Goal: Task Accomplishment & Management: Use online tool/utility

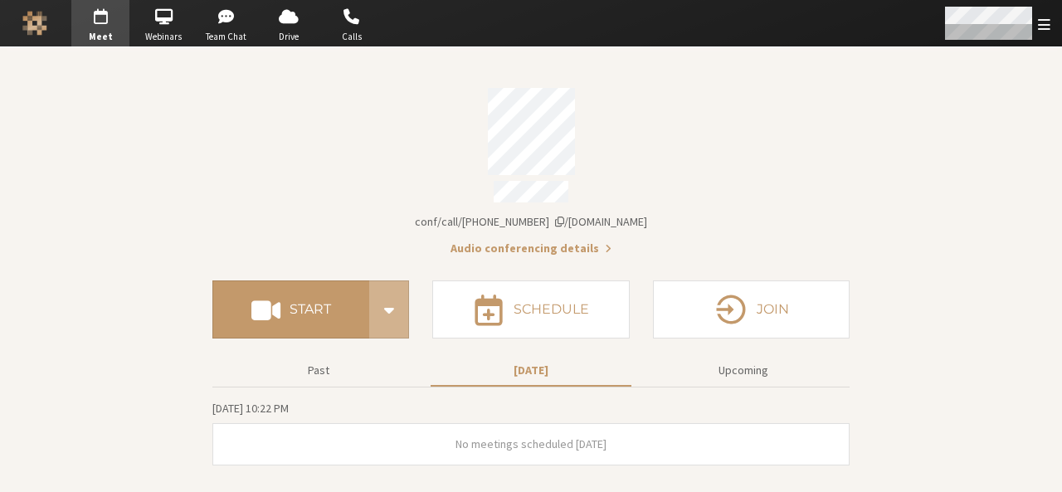
click at [1038, 30] on span "Open menu" at bounding box center [1044, 25] width 12 height 16
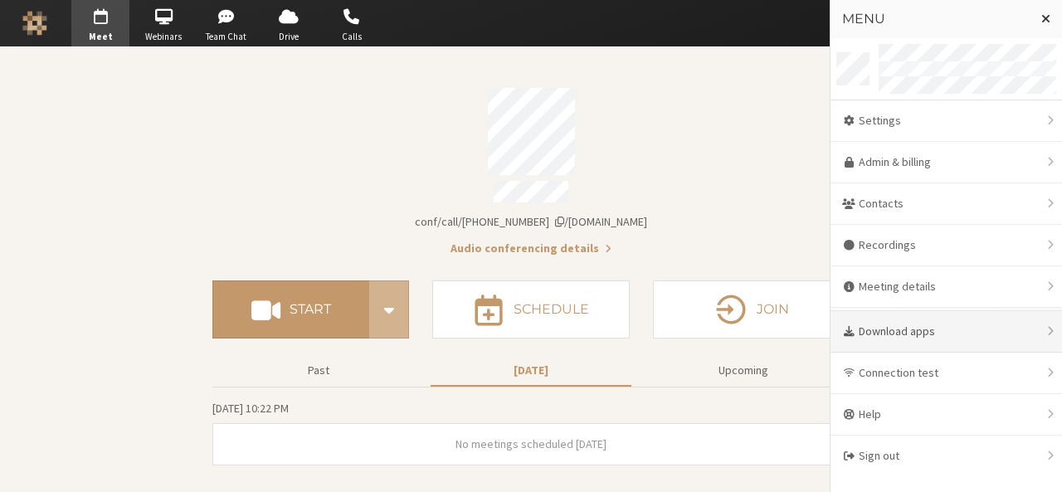
click at [916, 319] on div "Download apps" at bounding box center [947, 331] width 232 height 41
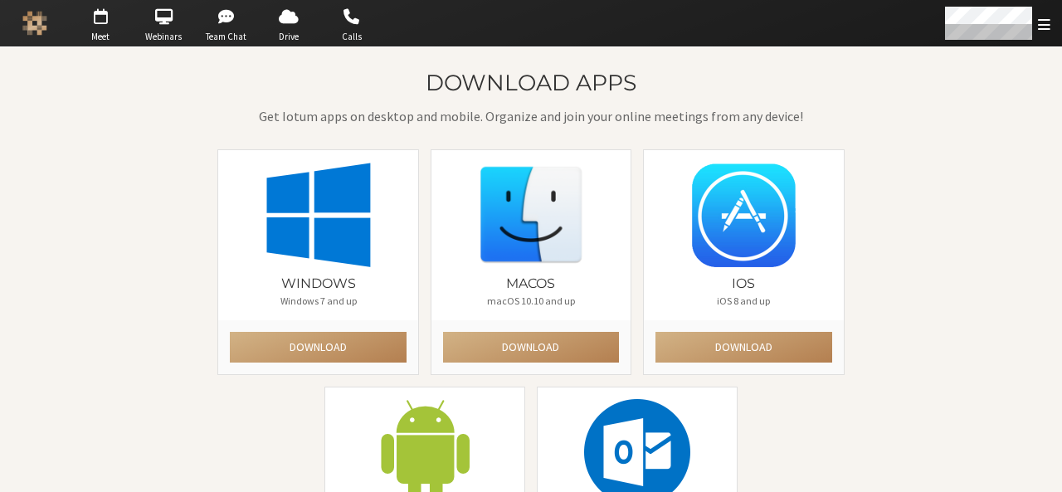
scroll to position [153, 0]
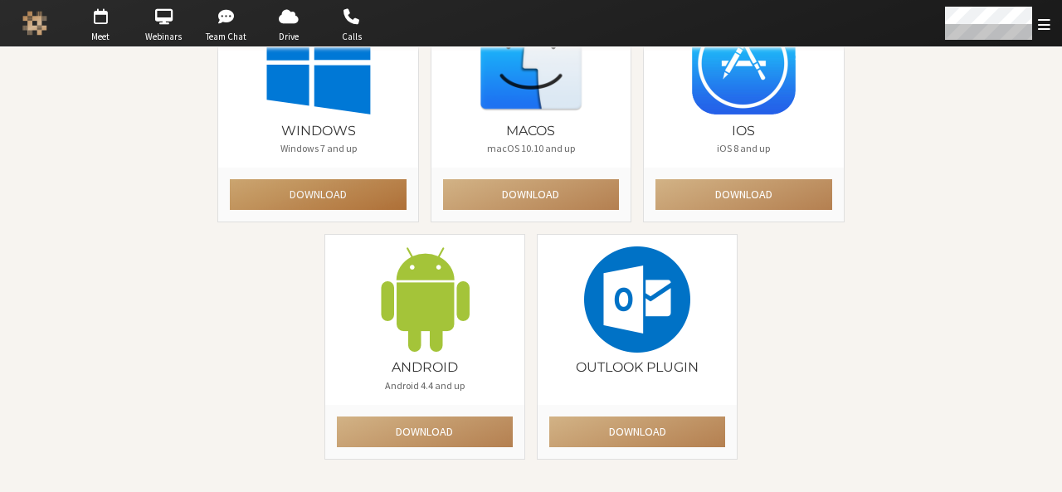
click at [337, 198] on button "Download" at bounding box center [318, 194] width 176 height 31
click at [32, 61] on div "Download apps Get Iotum apps on desktop and mobile. Organize and join your onli…" at bounding box center [531, 195] width 1062 height 600
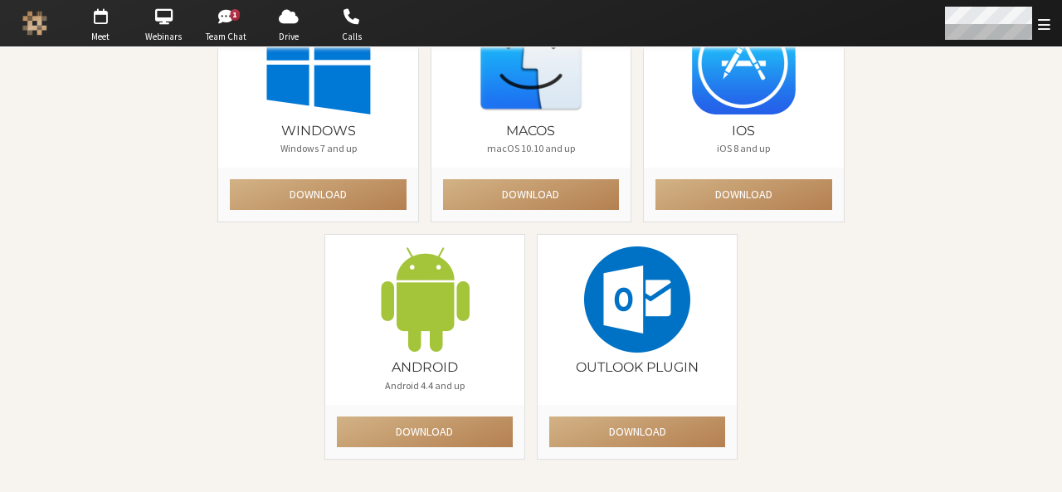
click at [1051, 19] on div "Open menu" at bounding box center [996, 23] width 131 height 46
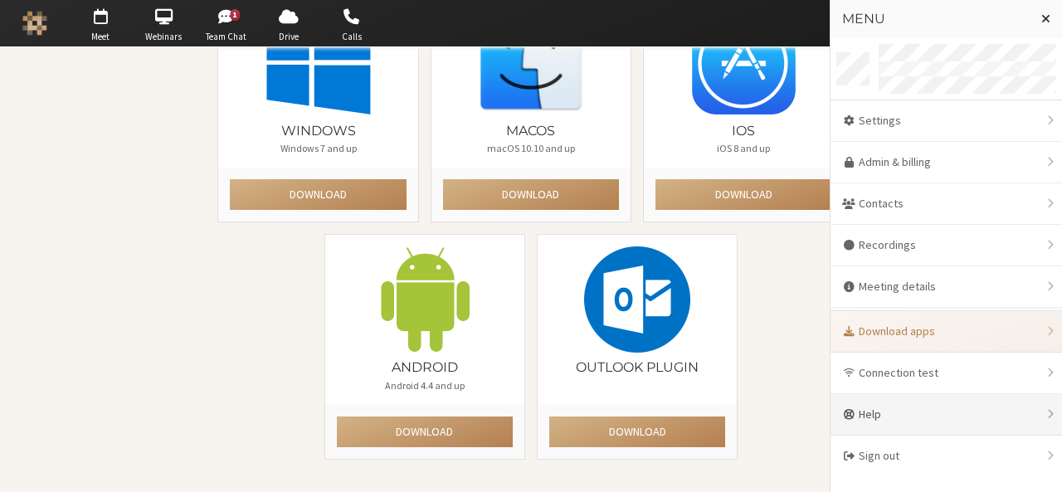
click at [991, 408] on div "Help" at bounding box center [947, 414] width 232 height 41
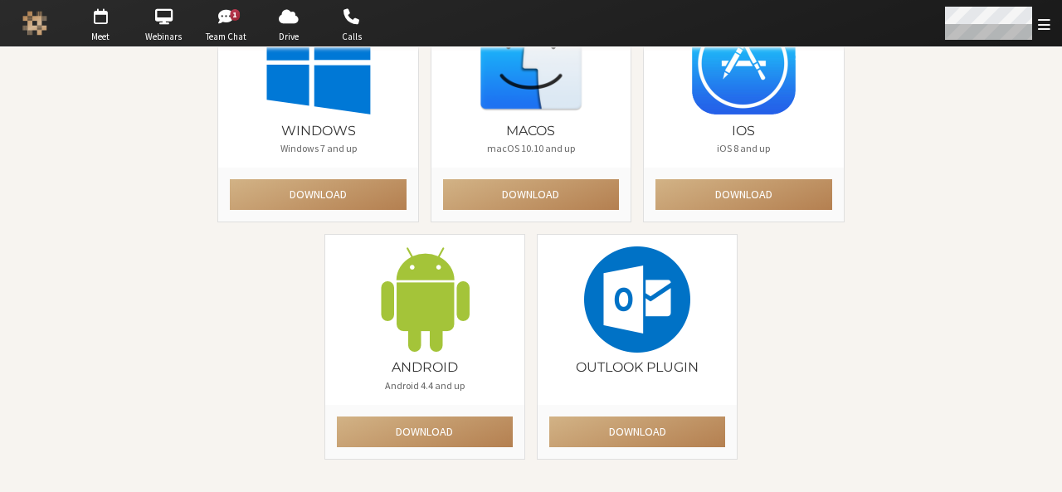
click at [1058, 29] on div "Open menu" at bounding box center [996, 23] width 131 height 46
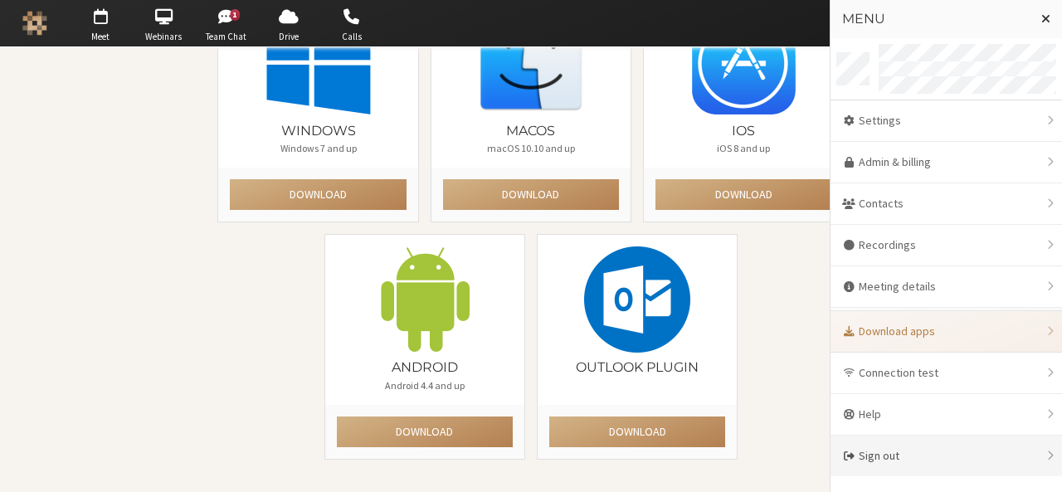
click at [940, 463] on div "Sign out" at bounding box center [947, 456] width 232 height 41
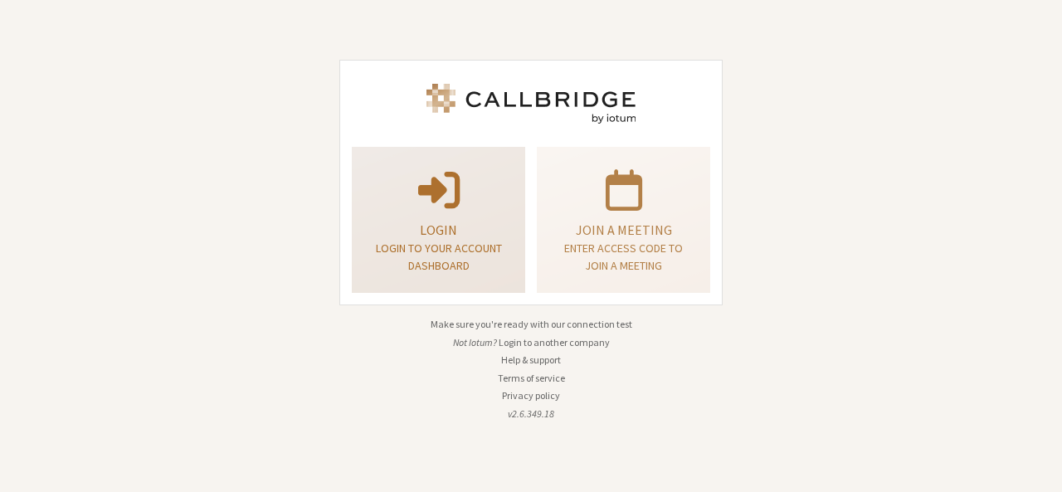
click at [473, 276] on div "Login Login to your account dashboard" at bounding box center [438, 221] width 155 height 134
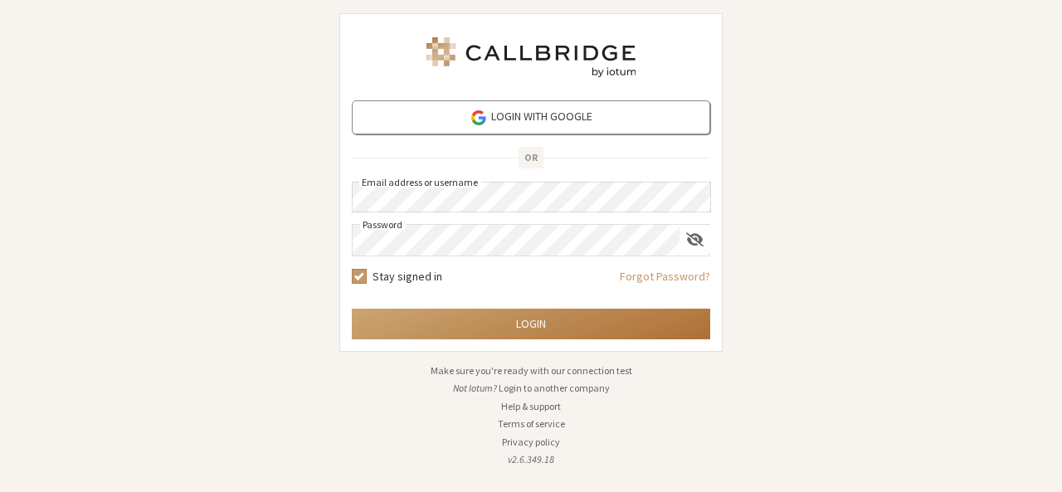
click at [532, 317] on button "Login" at bounding box center [531, 324] width 358 height 31
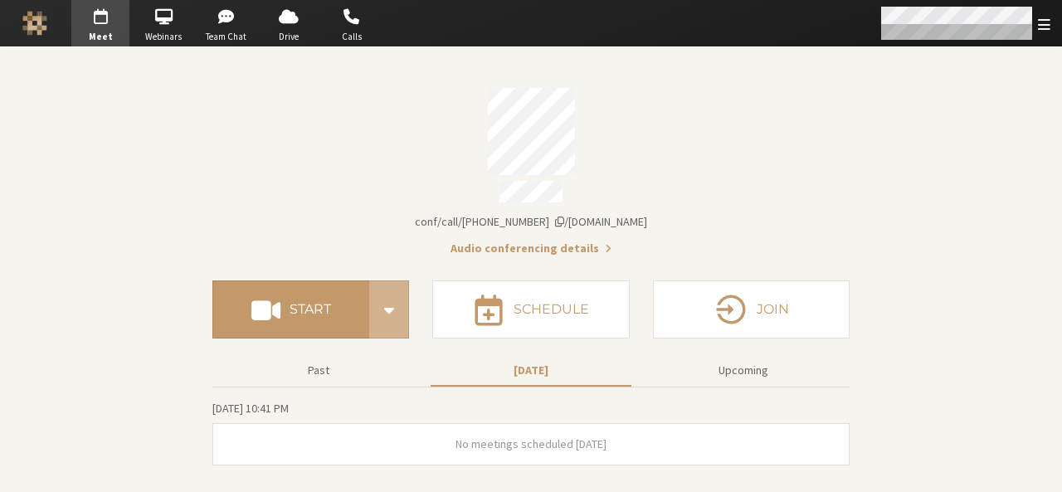
click at [1056, 22] on div "Open menu" at bounding box center [964, 23] width 196 height 46
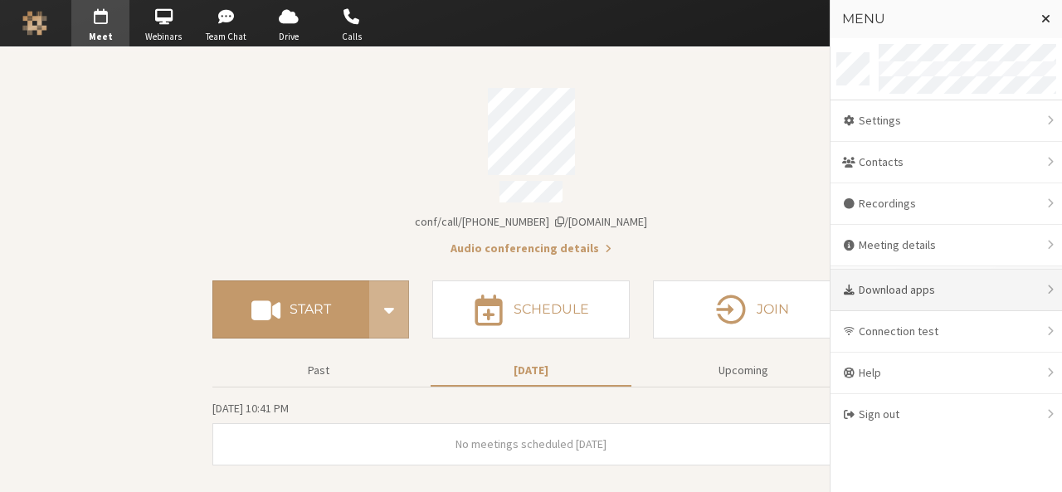
click at [930, 279] on div "Download apps" at bounding box center [947, 290] width 232 height 41
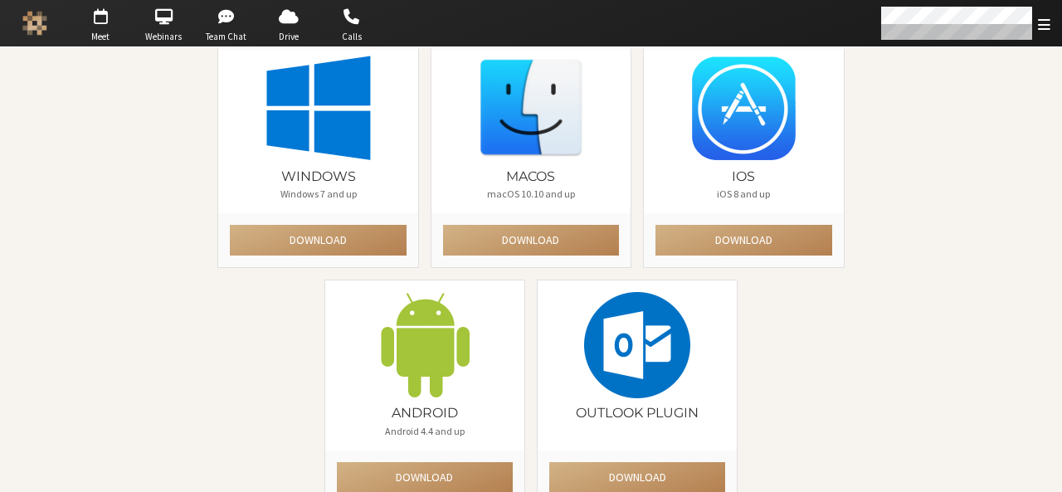
scroll to position [108, 0]
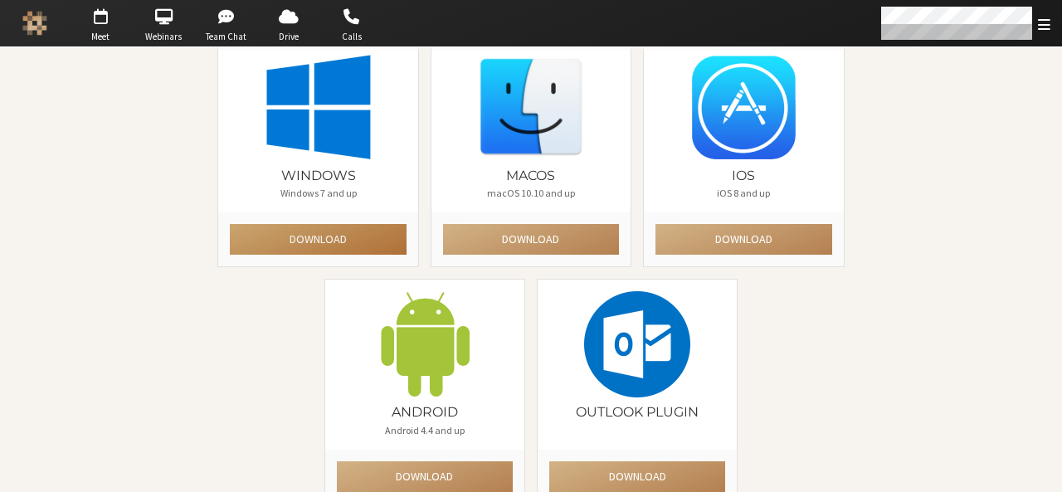
click at [307, 236] on button "Download" at bounding box center [318, 239] width 176 height 31
